Goal: Information Seeking & Learning: Learn about a topic

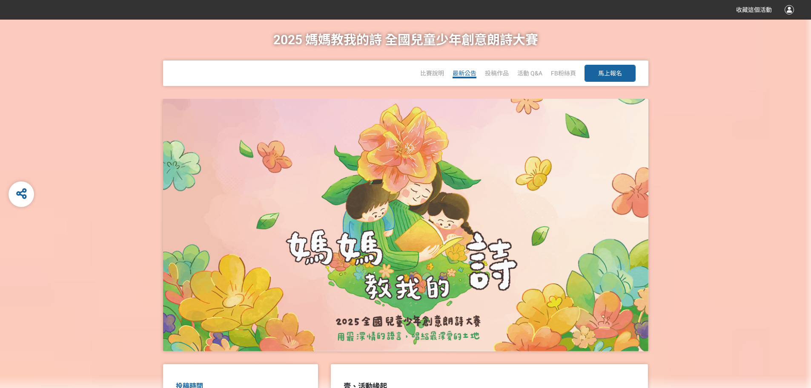
click at [453, 73] on span "最新公告" at bounding box center [465, 73] width 24 height 7
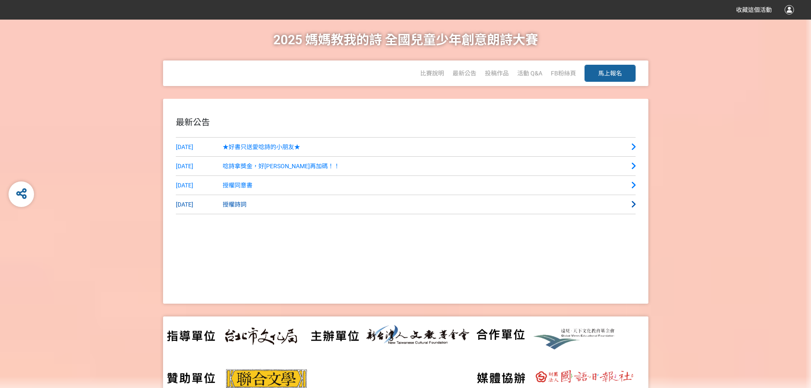
click at [237, 204] on span "授權詩詞" at bounding box center [235, 204] width 24 height 7
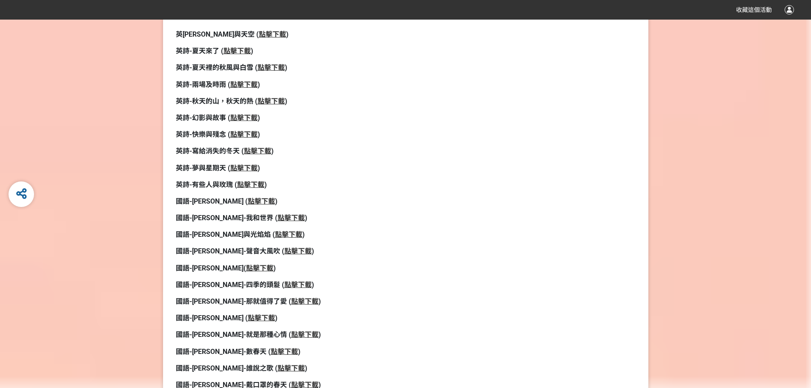
scroll to position [170, 0]
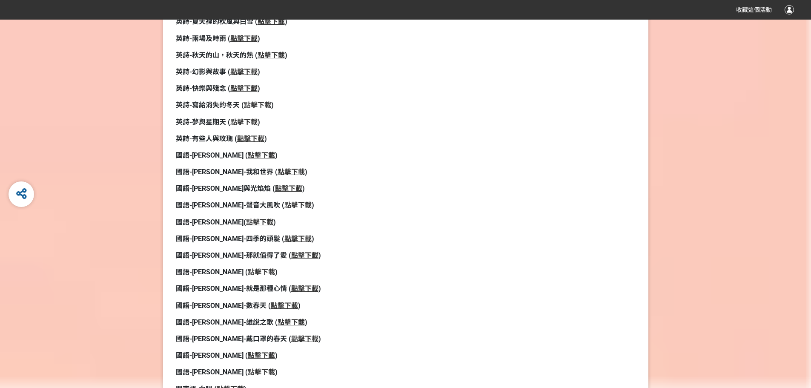
click at [246, 224] on strong "點擊下載" at bounding box center [259, 222] width 27 height 8
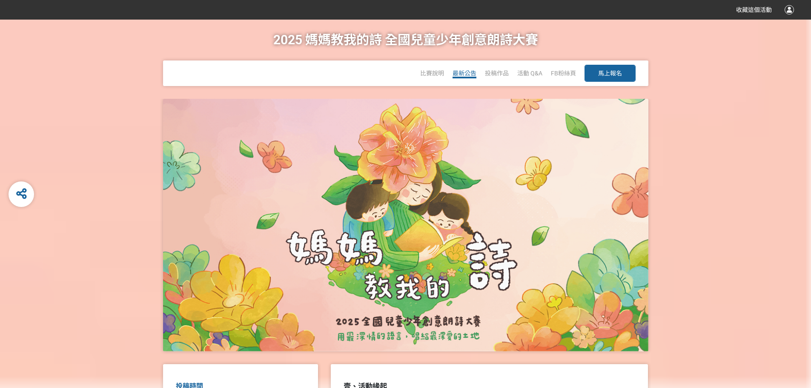
click at [465, 74] on span "最新公告" at bounding box center [465, 73] width 24 height 7
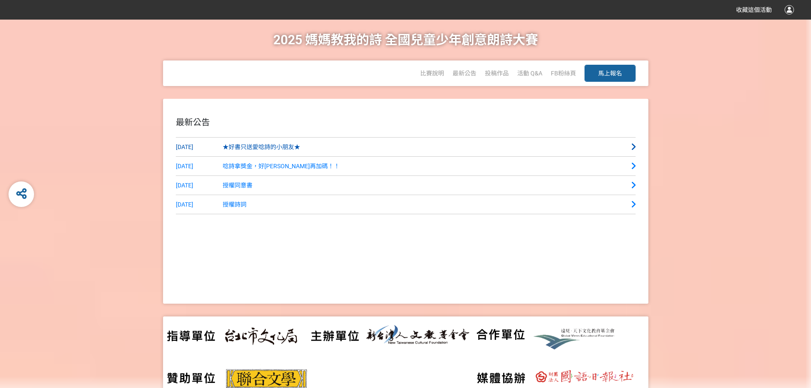
click at [244, 148] on span "★好書只送愛唸詩的小朋友★" at bounding box center [261, 146] width 77 height 7
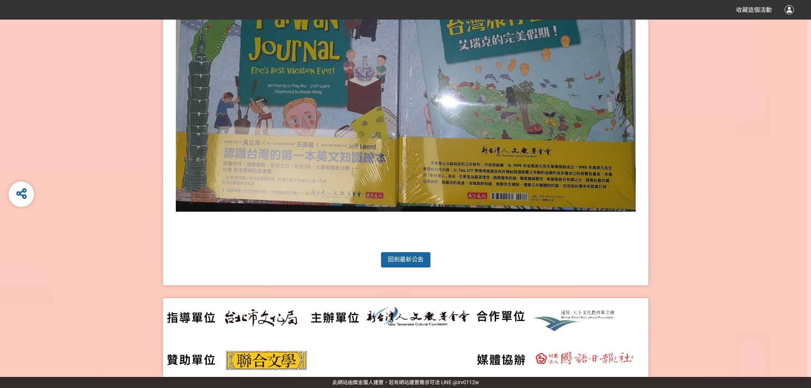
click at [398, 263] on link "回到 最新公告" at bounding box center [405, 259] width 51 height 17
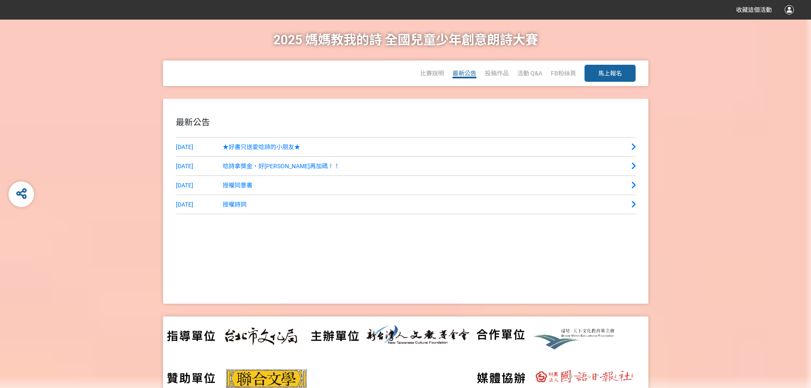
click at [467, 70] on span "最新公告" at bounding box center [465, 73] width 24 height 7
click at [504, 72] on span "投稿作品" at bounding box center [497, 73] width 24 height 7
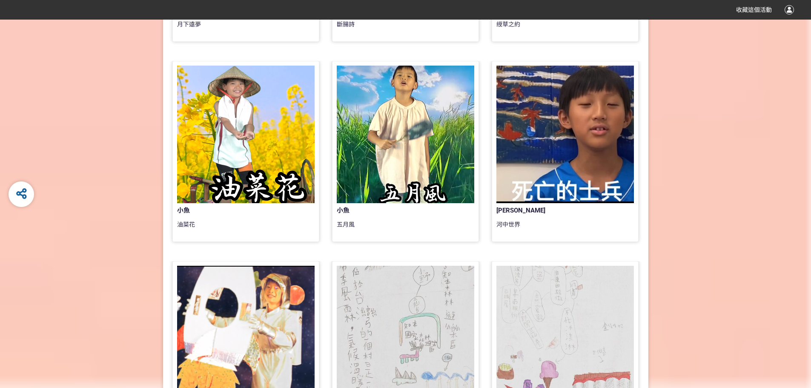
scroll to position [724, 0]
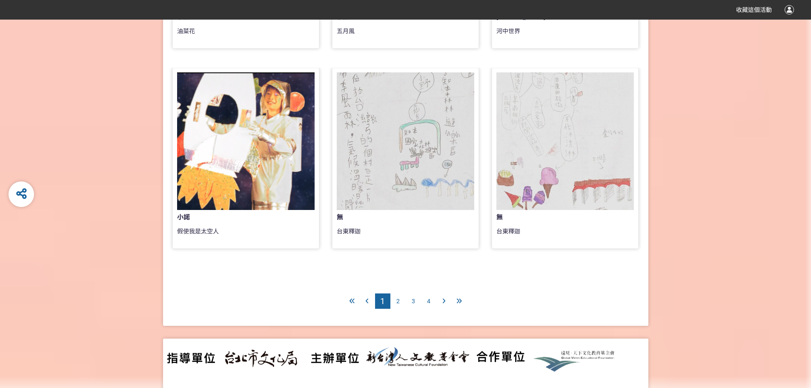
click at [433, 302] on div "4" at bounding box center [428, 300] width 15 height 15
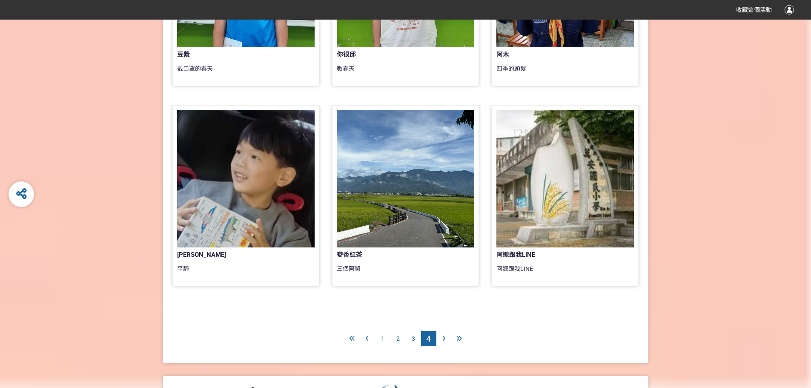
scroll to position [724, 0]
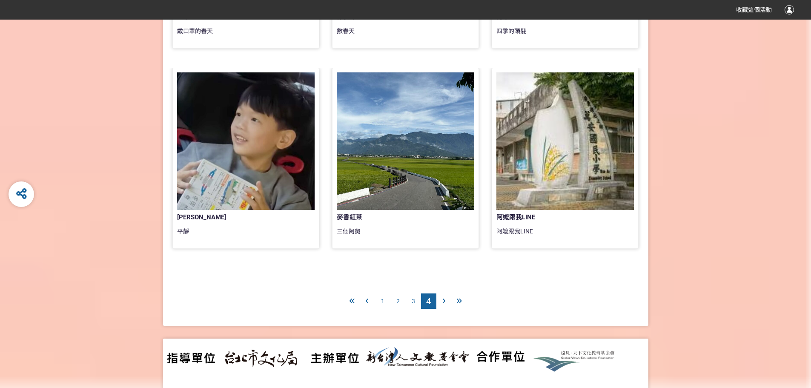
click at [381, 300] on span "1" at bounding box center [382, 301] width 3 height 7
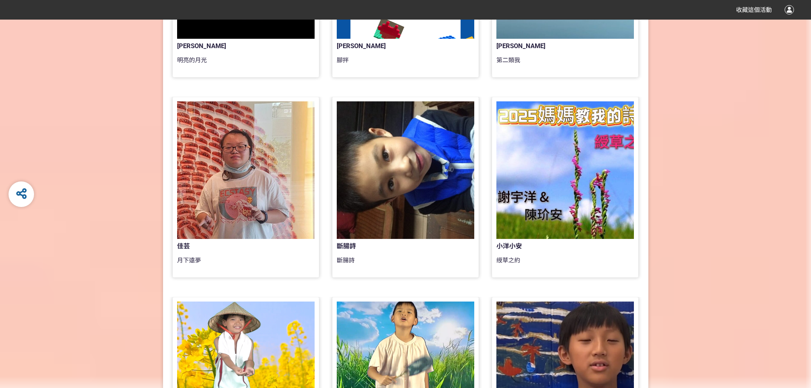
scroll to position [298, 0]
